Goal: Task Accomplishment & Management: Manage account settings

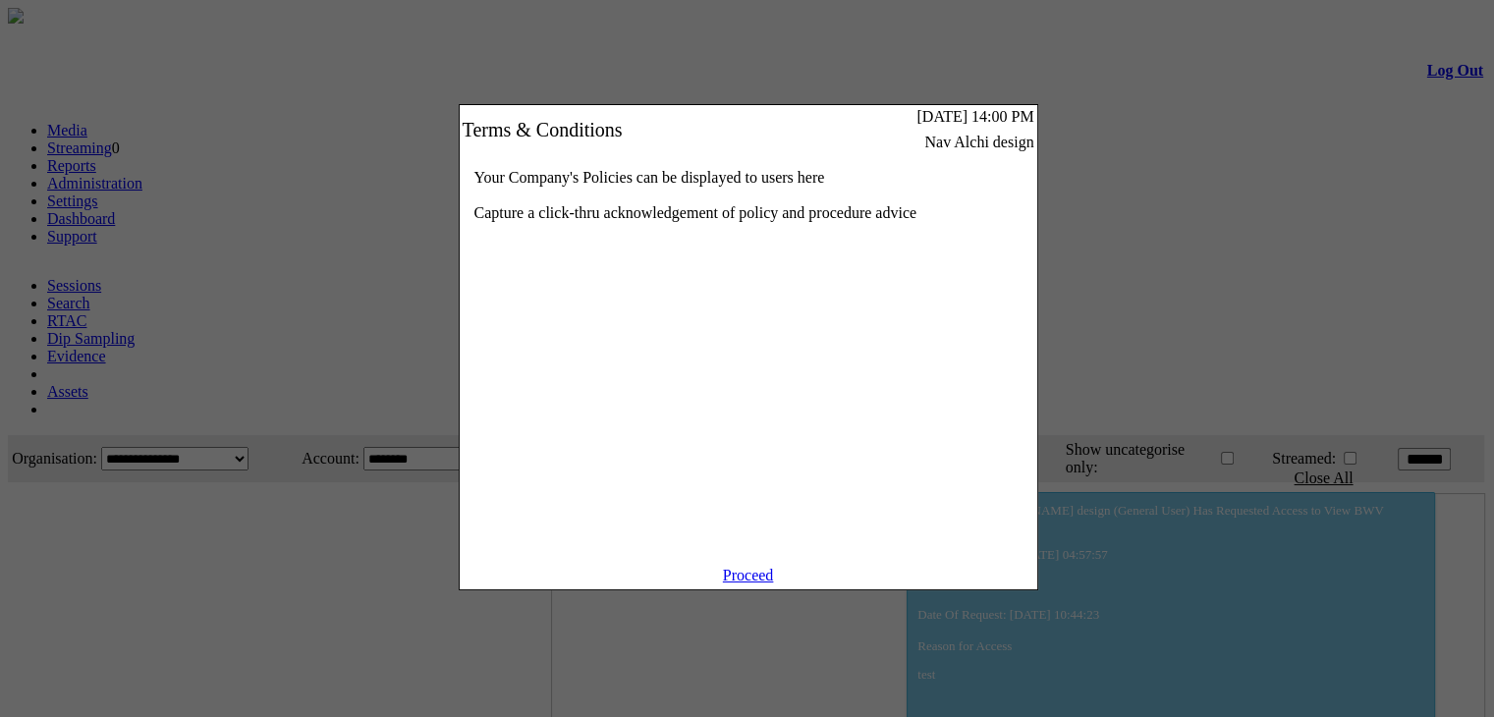
click at [751, 567] on div "Your Company's Policies can be displayed to users here Capture a click-thru ack…" at bounding box center [749, 360] width 578 height 413
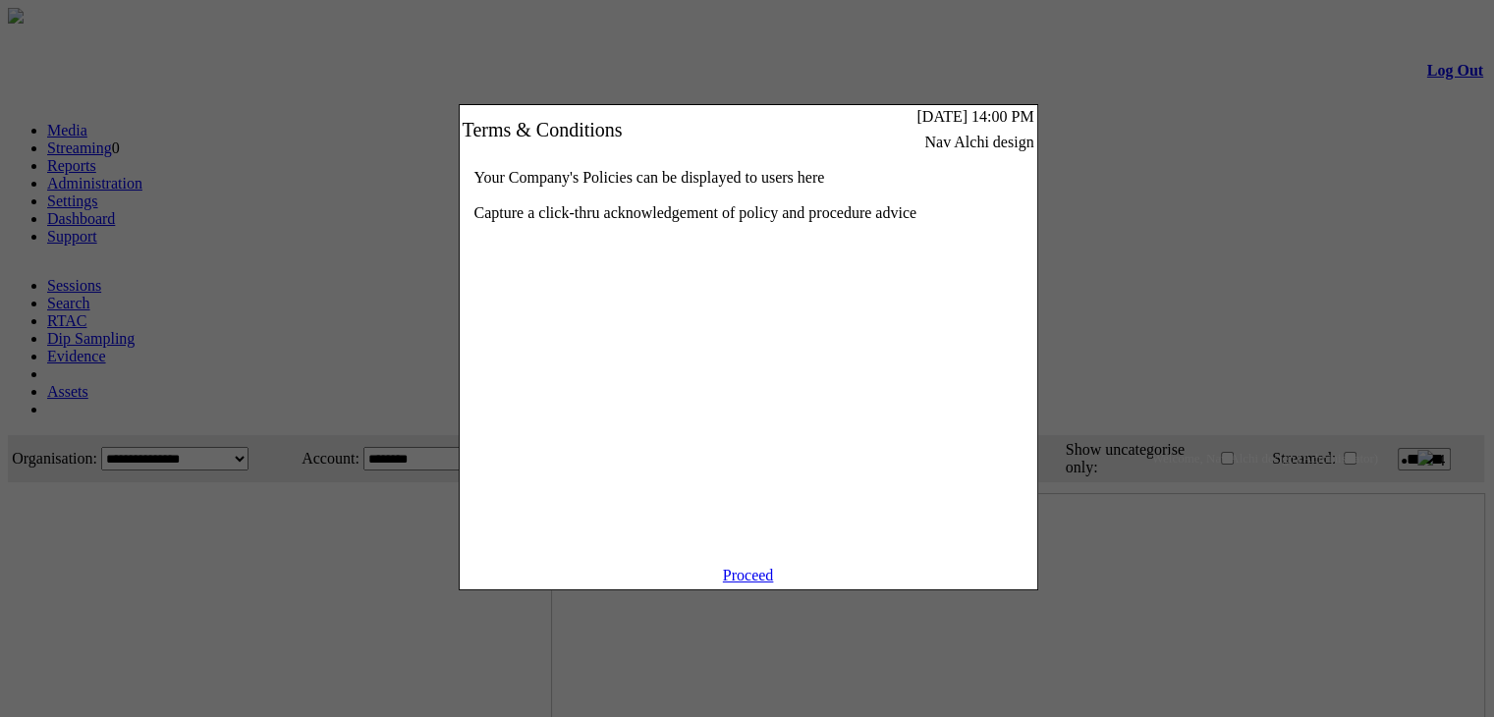
click at [748, 583] on link "Proceed" at bounding box center [748, 575] width 51 height 17
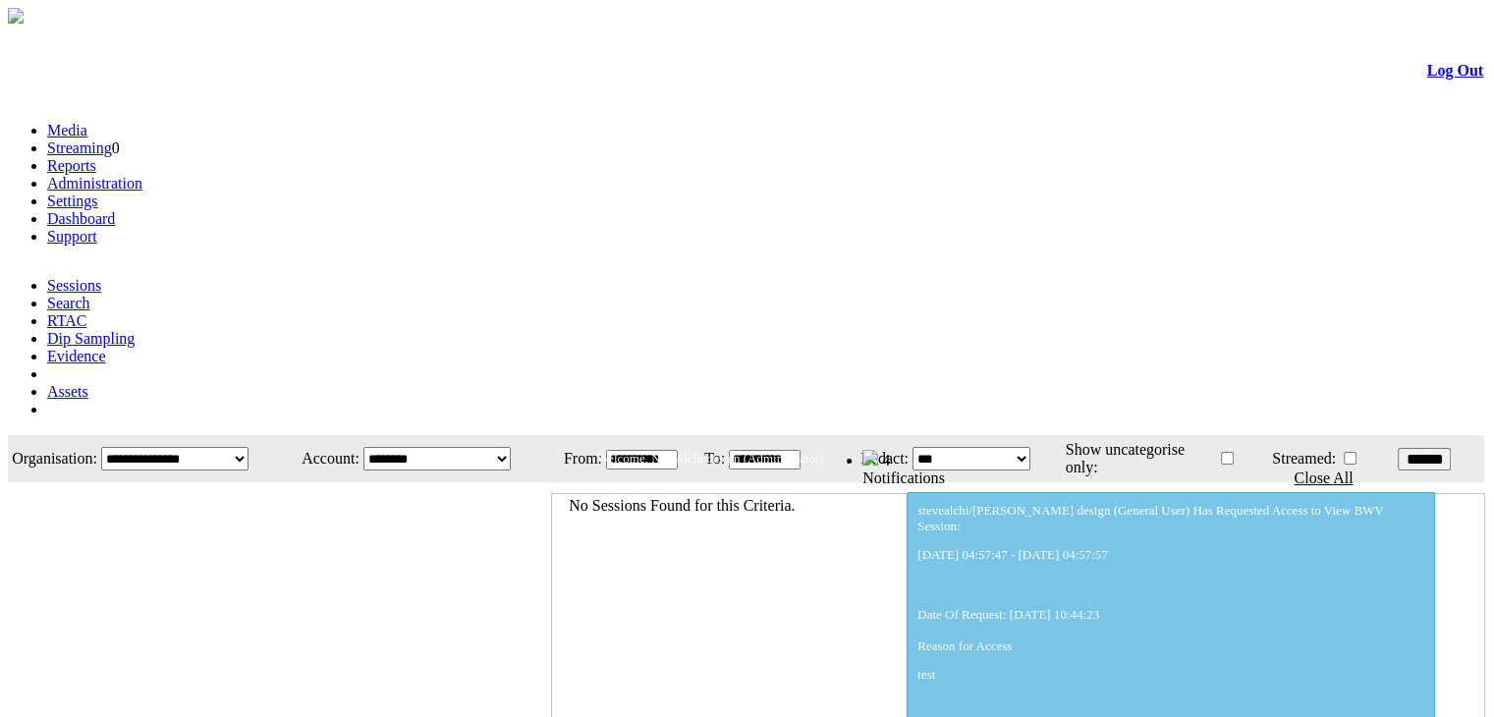
click at [142, 175] on link "Administration" at bounding box center [94, 183] width 95 height 17
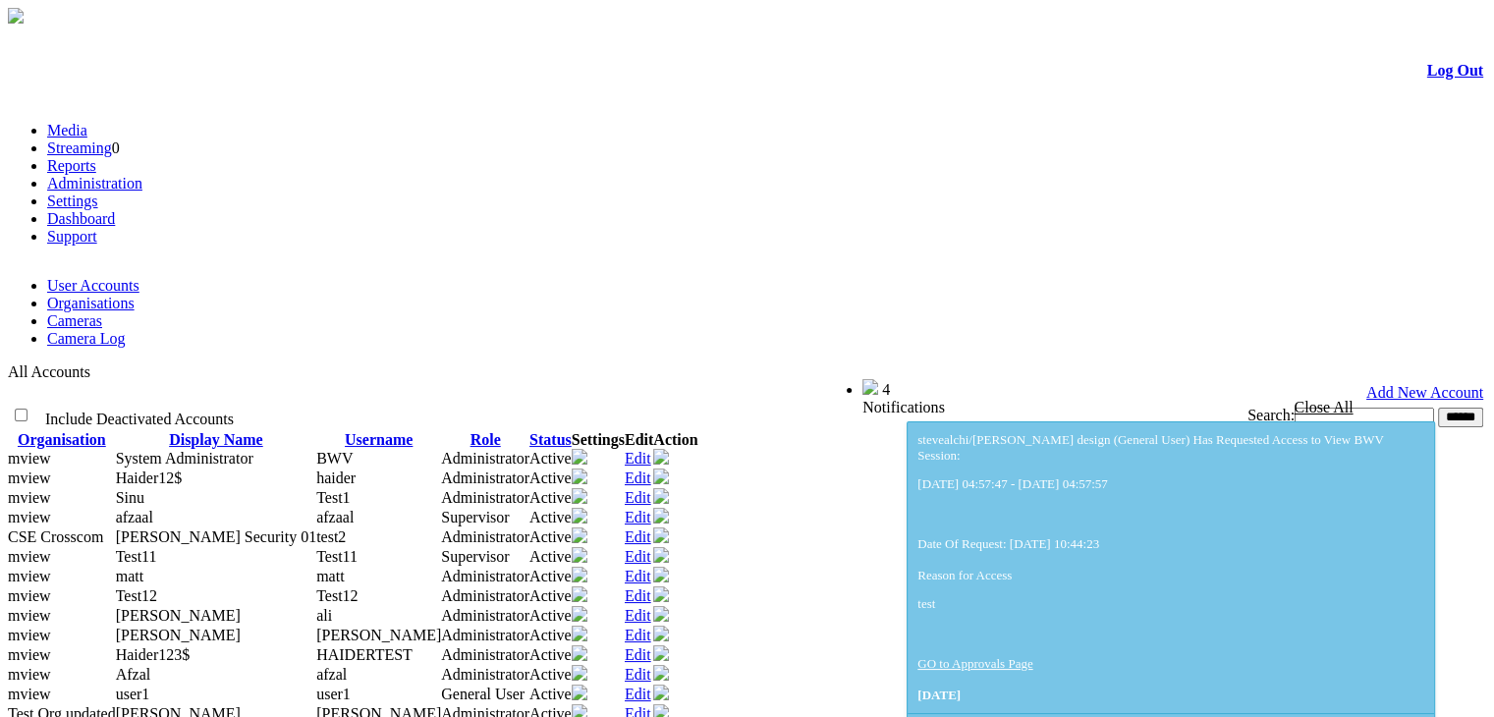
click at [102, 312] on link "Cameras" at bounding box center [74, 320] width 55 height 17
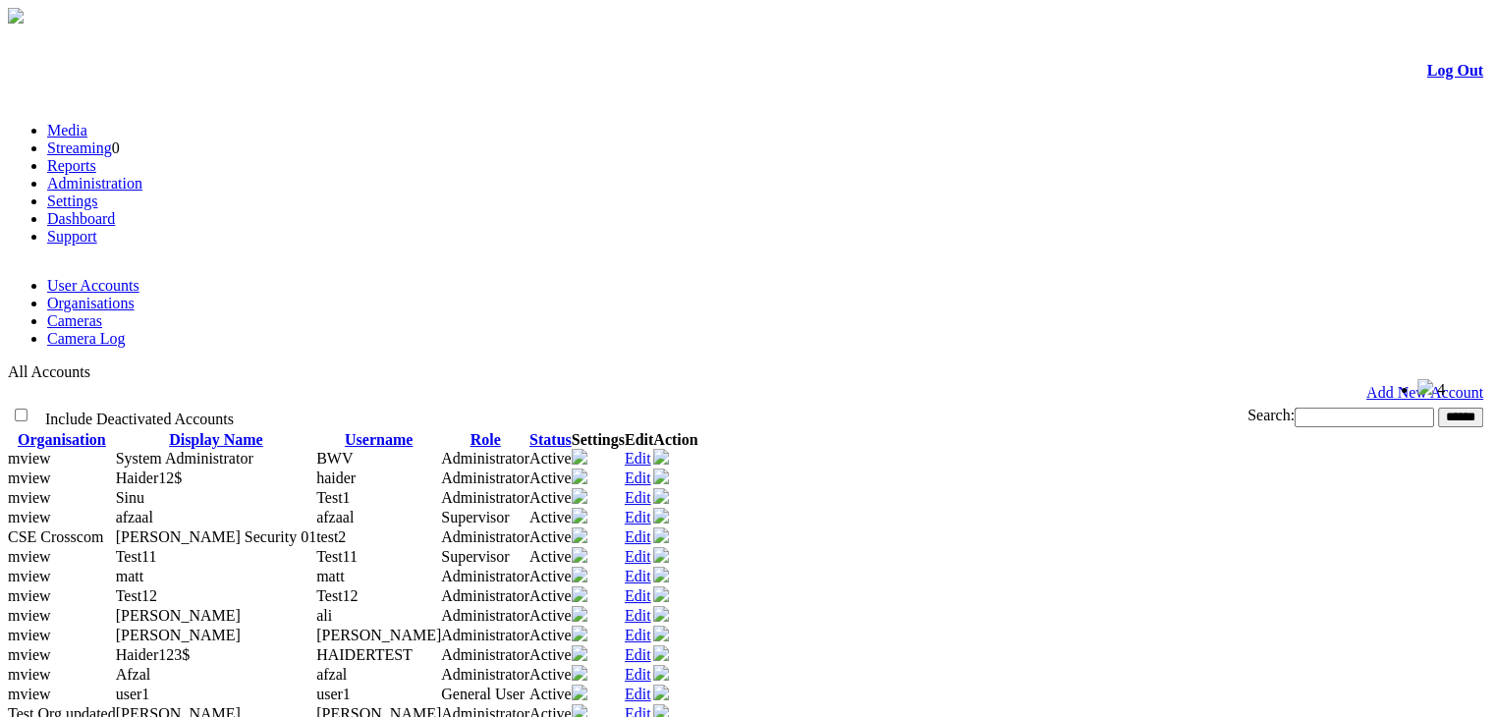
click at [102, 312] on link "Cameras" at bounding box center [74, 320] width 55 height 17
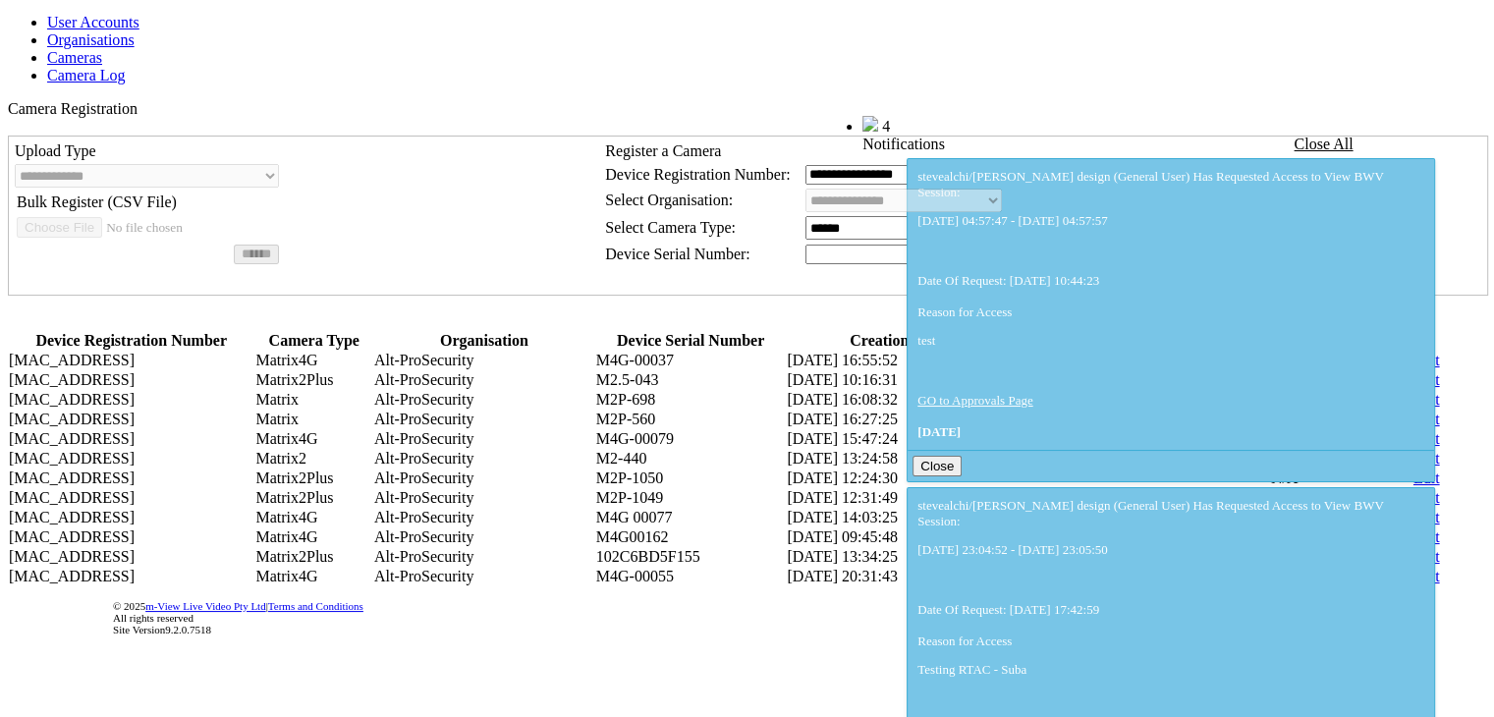
scroll to position [277, 0]
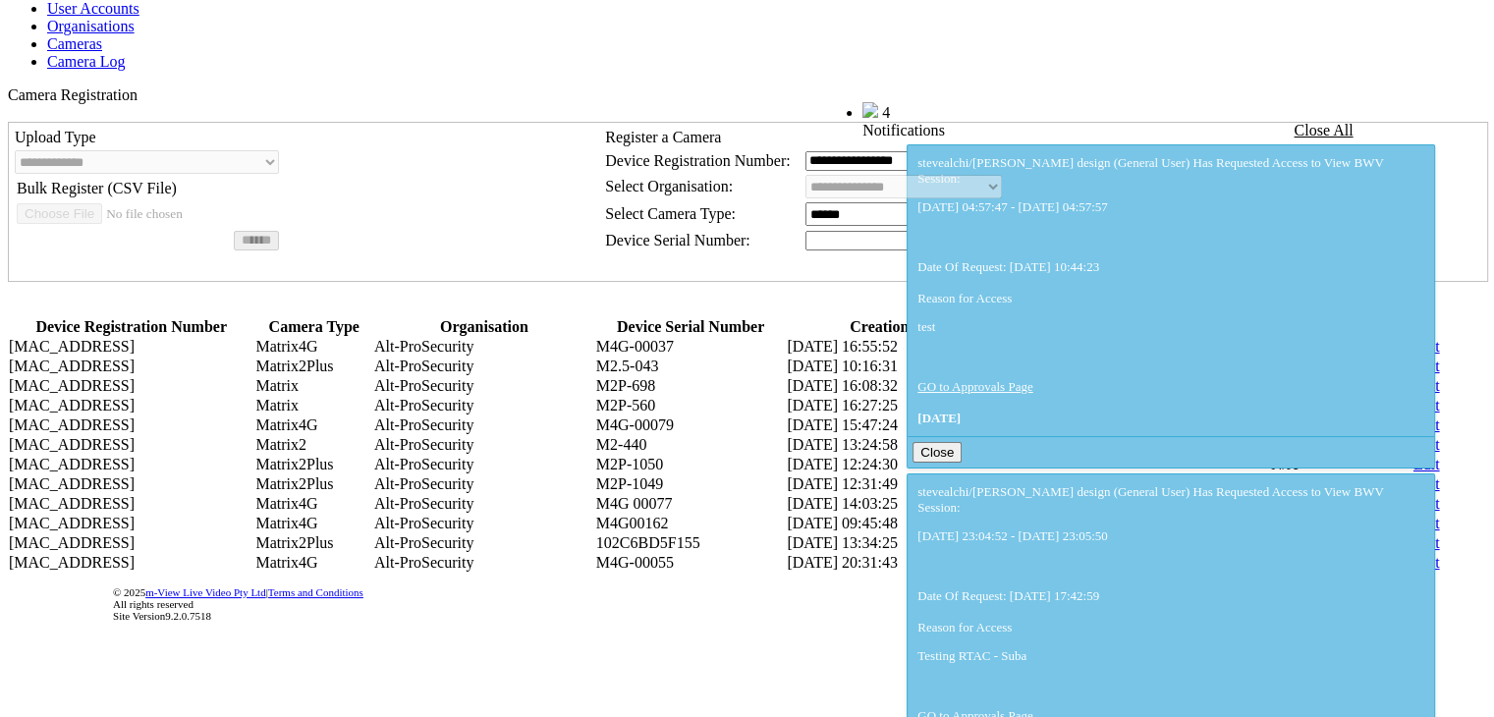
click at [1414, 512] on link "Edit" at bounding box center [1427, 503] width 27 height 17
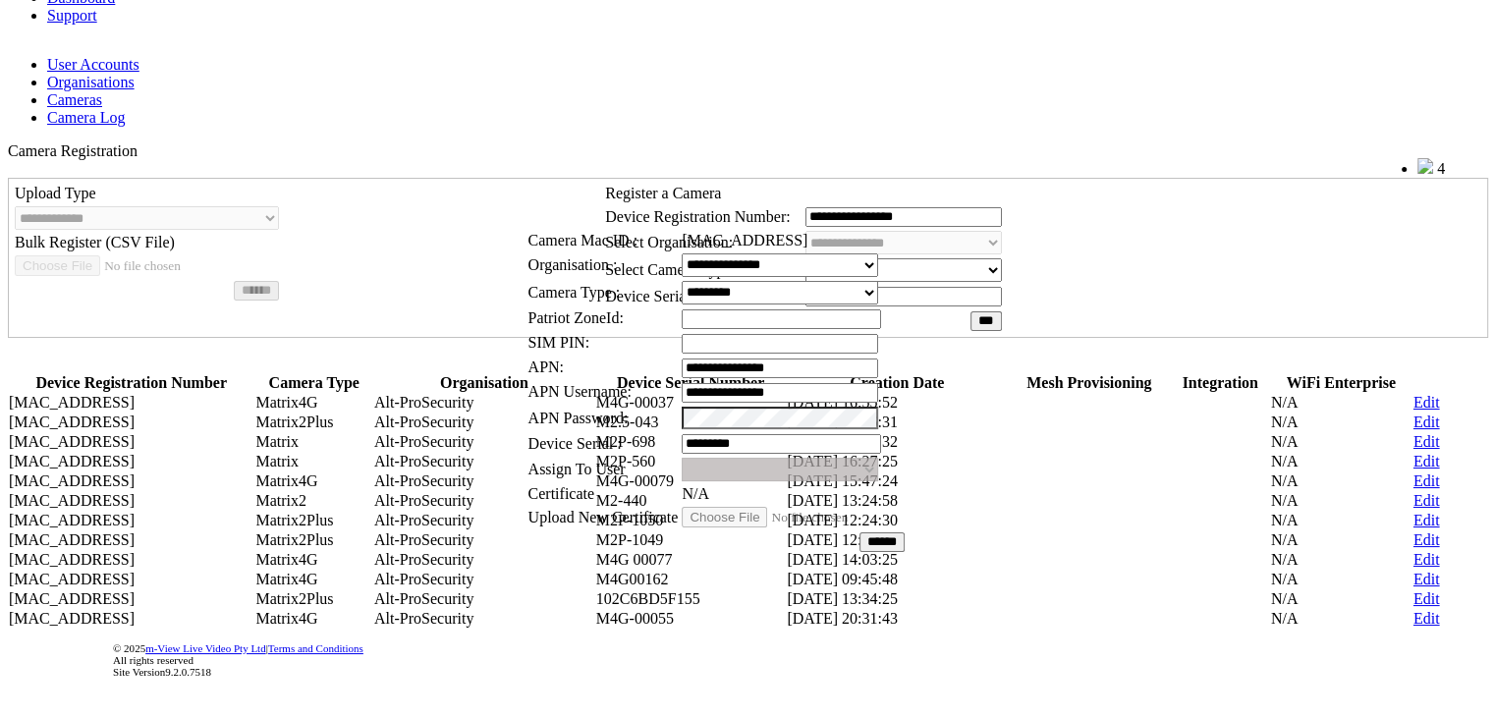
click at [877, 253] on select "**********" at bounding box center [780, 265] width 196 height 24
click at [594, 187] on link at bounding box center [594, 195] width 0 height 17
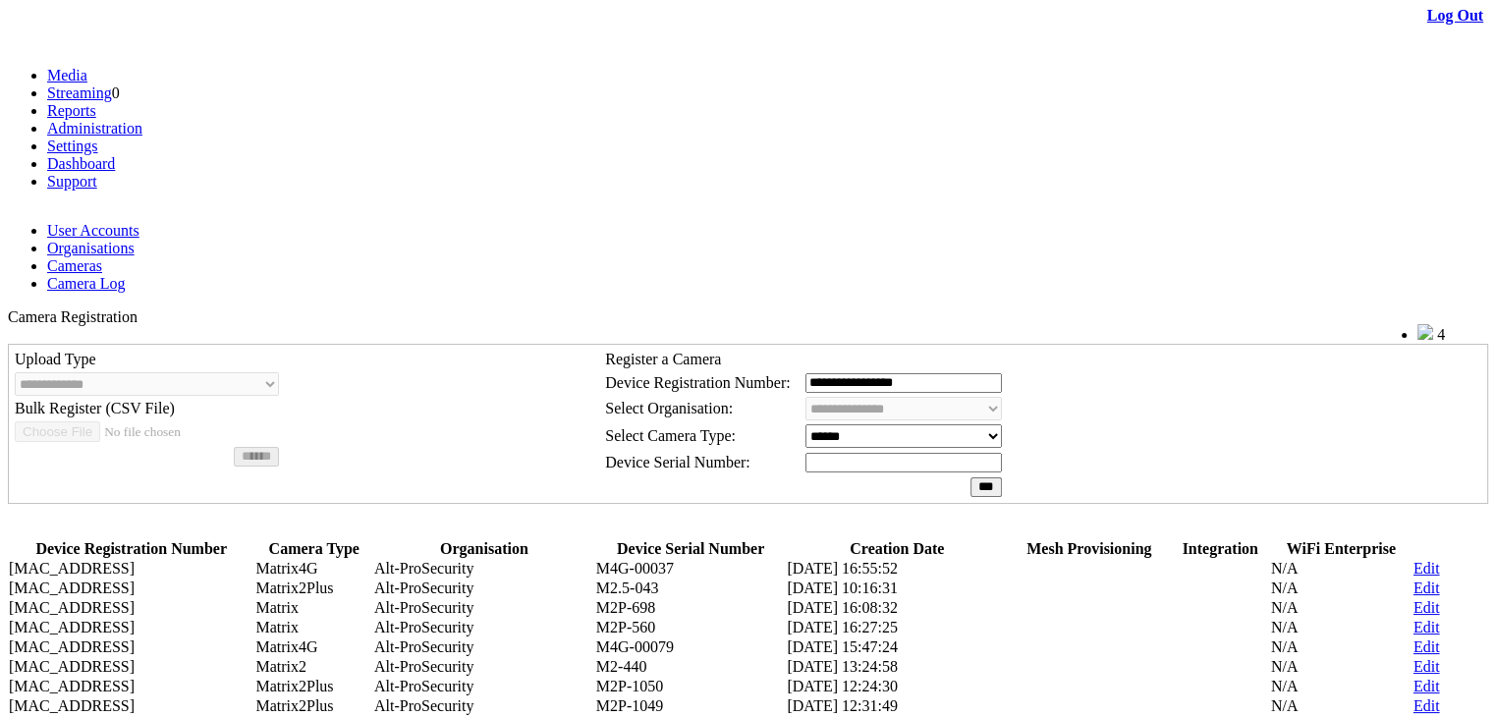
scroll to position [49, 0]
